Goal: Find specific page/section: Find specific page/section

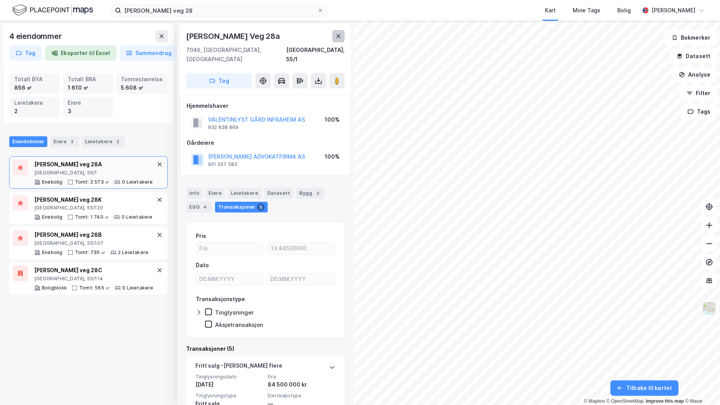
click at [335, 37] on button at bounding box center [338, 36] width 12 height 12
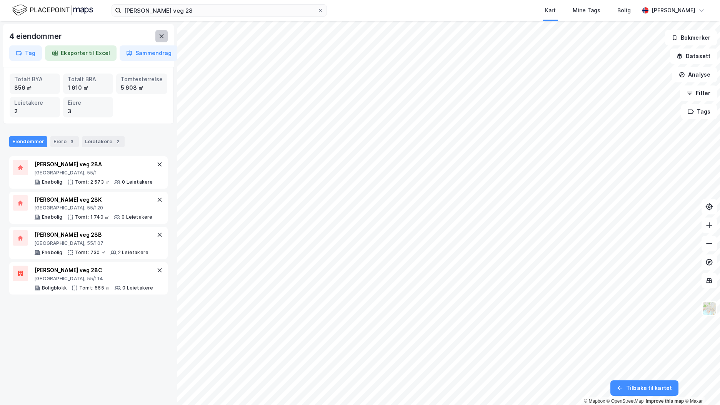
click at [160, 41] on button at bounding box center [161, 36] width 12 height 12
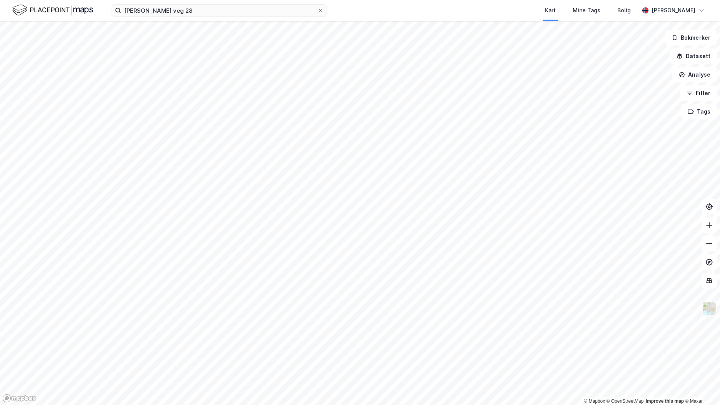
click at [711, 311] on img at bounding box center [709, 308] width 15 height 15
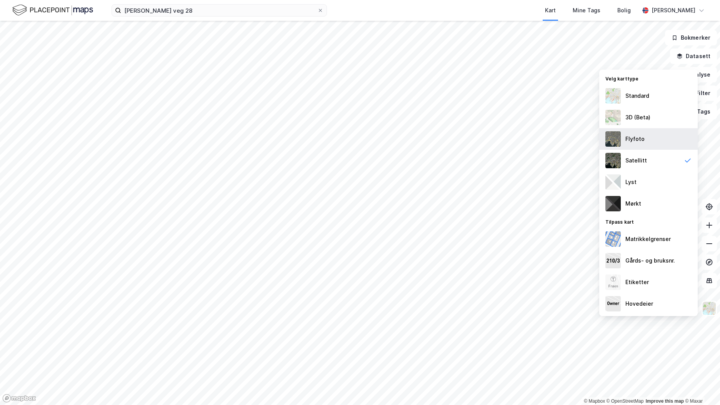
click at [640, 138] on div "Flyfoto" at bounding box center [634, 138] width 19 height 9
